Goal: Task Accomplishment & Management: Manage account settings

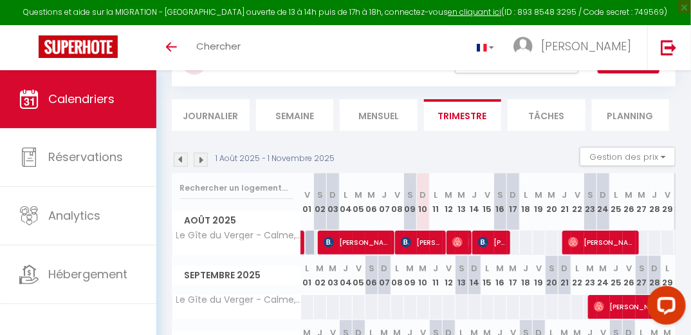
scroll to position [50, 0]
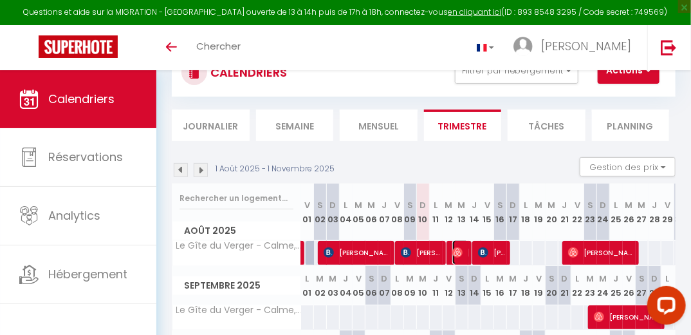
click at [457, 244] on span "[PERSON_NAME]" at bounding box center [460, 252] width 17 height 24
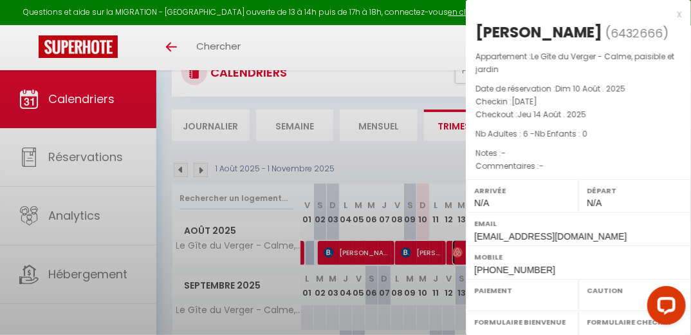
select select "OK"
select select "0"
select select "1"
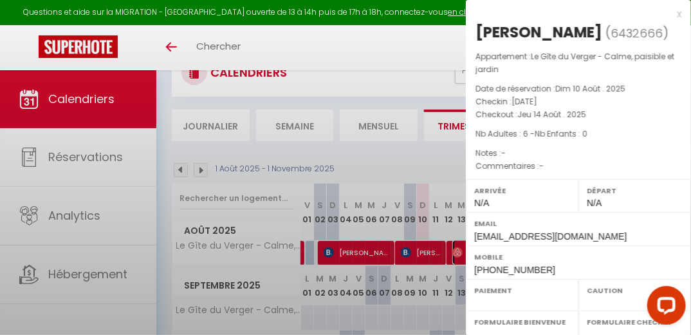
select select
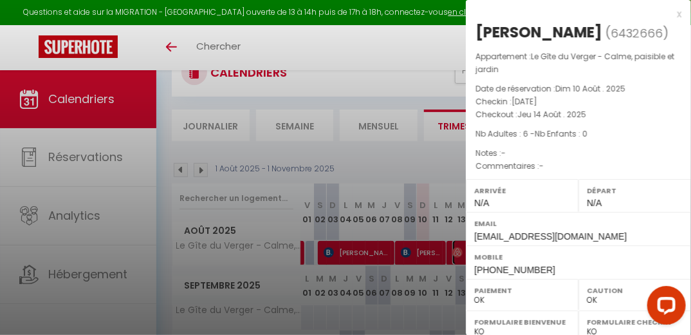
select select "30569"
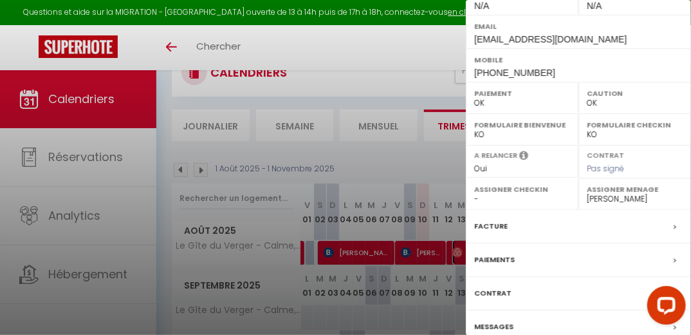
scroll to position [210, 0]
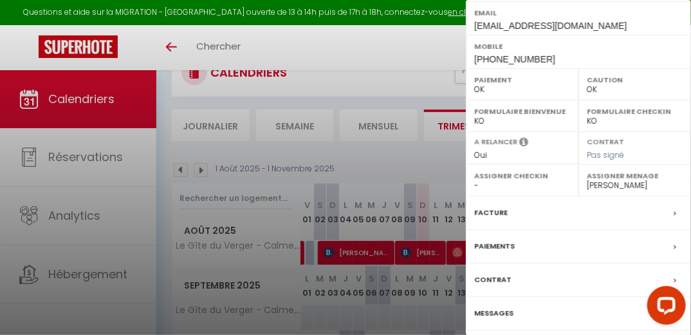
click at [665, 212] on div "Facture" at bounding box center [578, 212] width 225 height 33
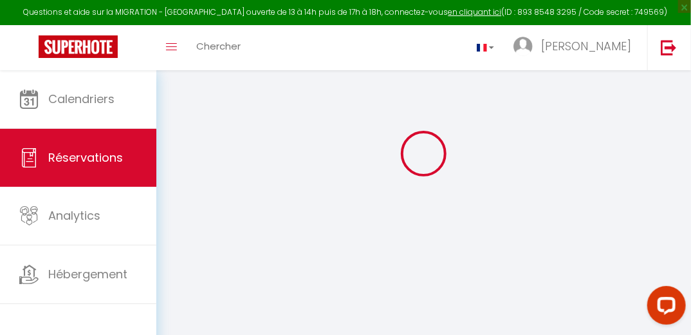
select select
checkbox input "false"
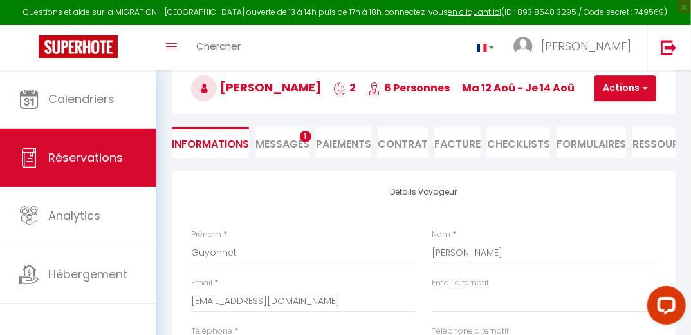
select select
checkbox input "false"
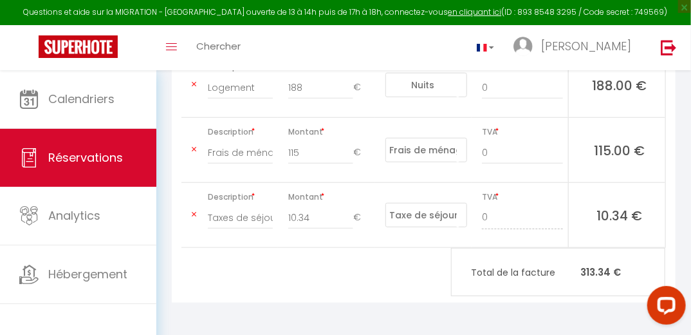
scroll to position [365, 0]
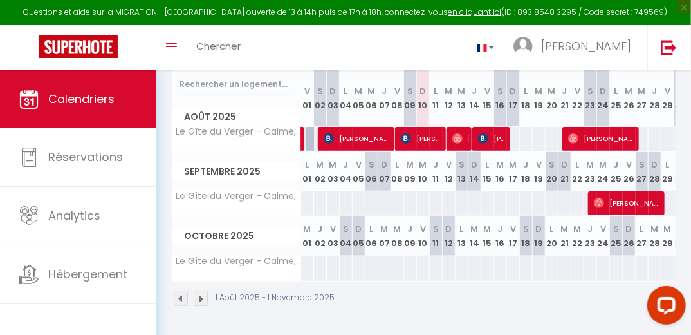
scroll to position [0, 31]
